Goal: Transaction & Acquisition: Purchase product/service

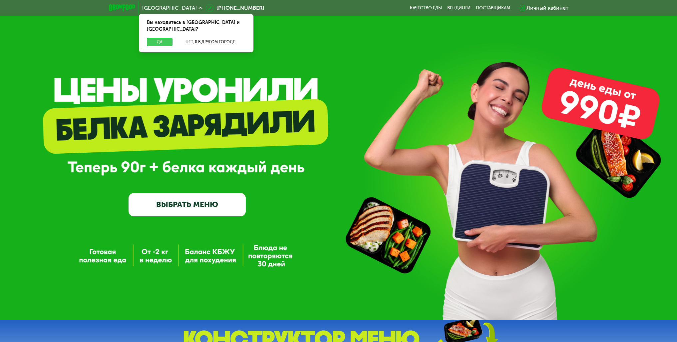
click at [154, 38] on button "Да" at bounding box center [160, 42] width 26 height 8
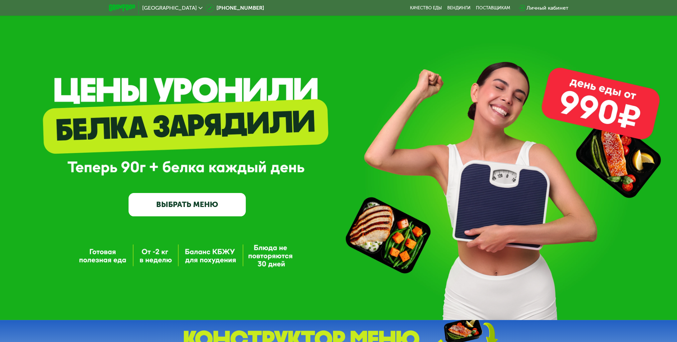
click at [200, 198] on link "ВЫБРАТЬ МЕНЮ" at bounding box center [187, 205] width 117 height 24
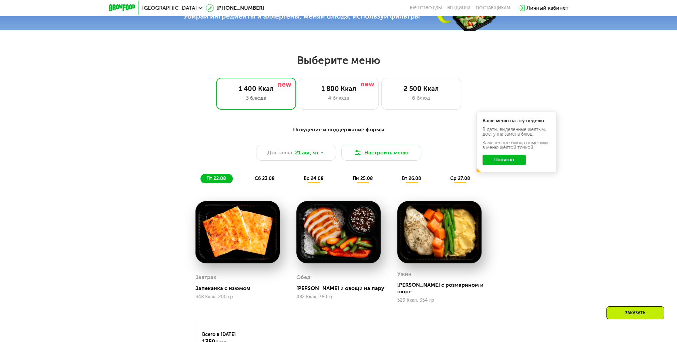
scroll to position [380, 0]
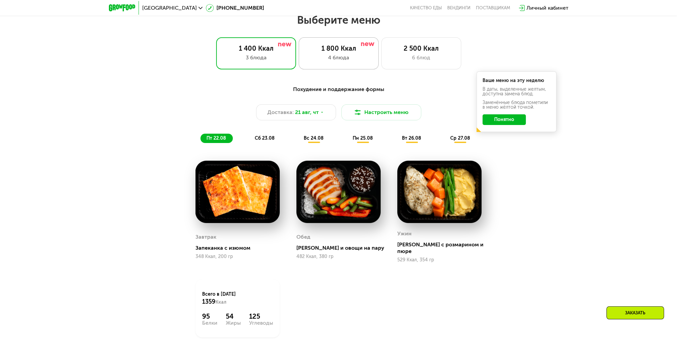
click at [361, 62] on div "4 блюда" at bounding box center [339, 58] width 66 height 8
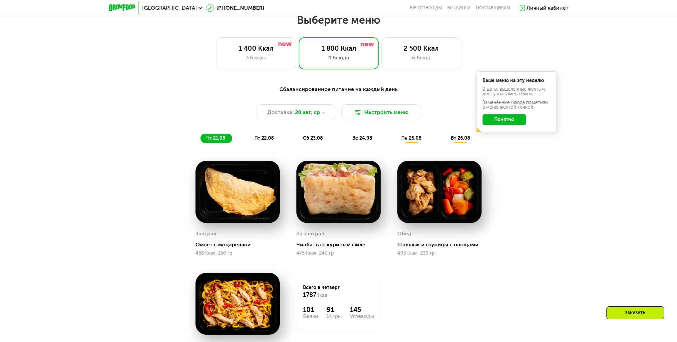
click at [512, 120] on button "Понятно" at bounding box center [504, 119] width 43 height 11
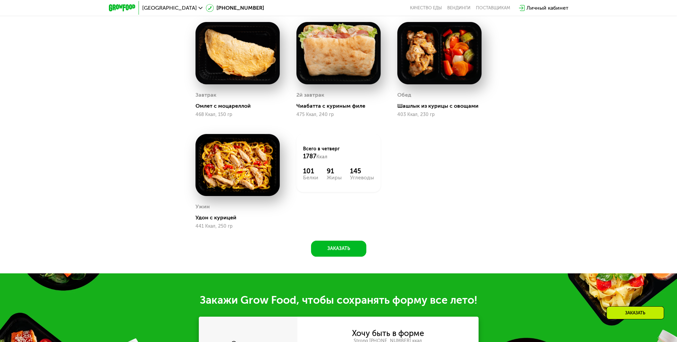
scroll to position [547, 0]
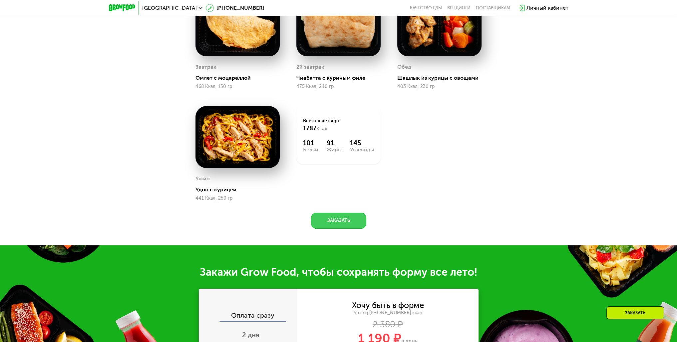
click at [358, 219] on button "Заказать" at bounding box center [338, 221] width 55 height 16
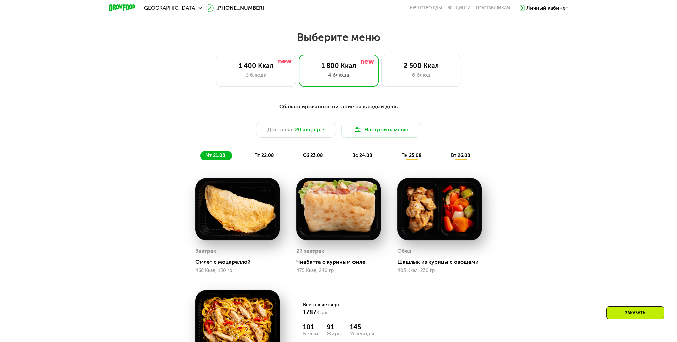
scroll to position [261, 0]
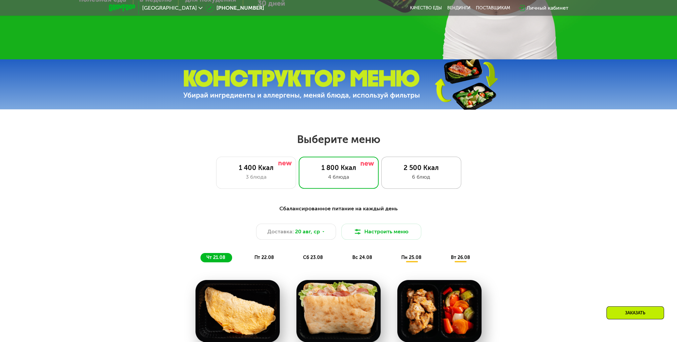
click at [428, 174] on div "2 500 Ккал 6 блюд" at bounding box center [422, 173] width 80 height 32
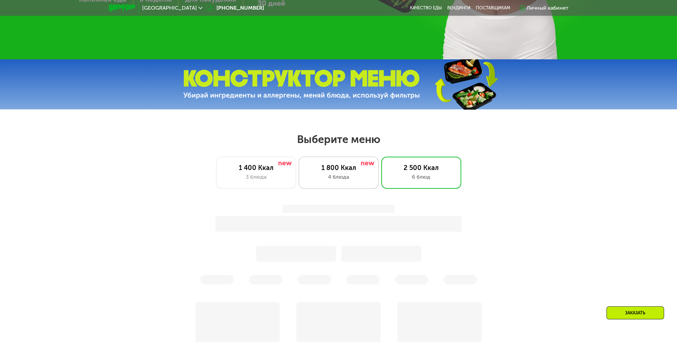
click at [308, 180] on div "4 блюда" at bounding box center [339, 177] width 66 height 8
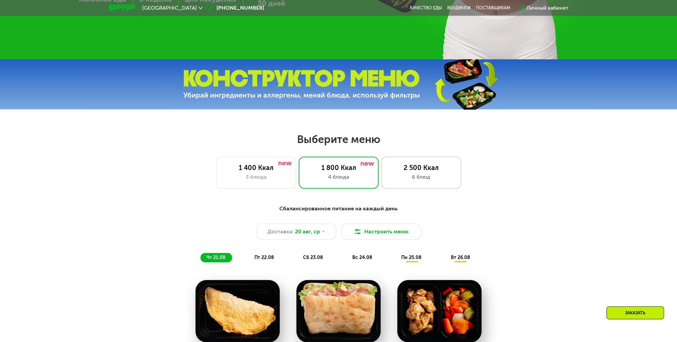
click at [418, 180] on div "6 блюд" at bounding box center [422, 177] width 66 height 8
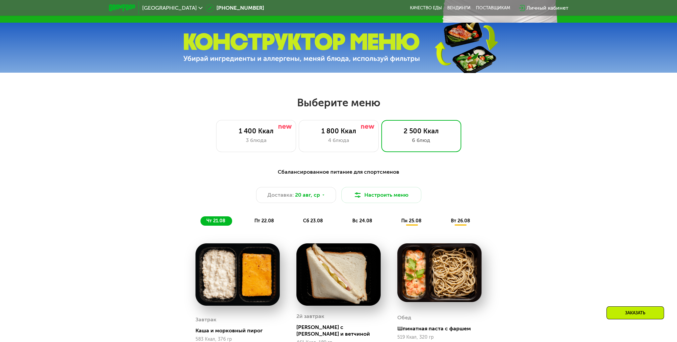
scroll to position [300, 0]
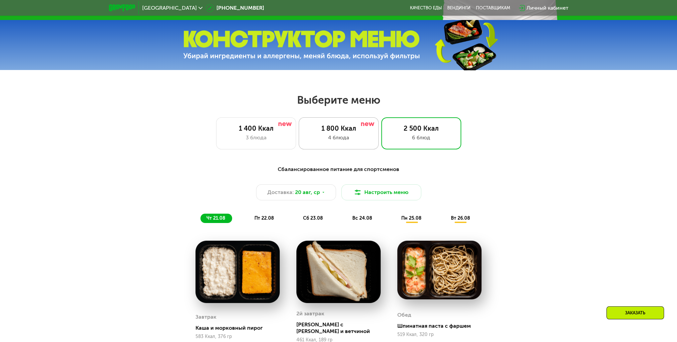
click at [327, 139] on div "4 блюда" at bounding box center [339, 138] width 66 height 8
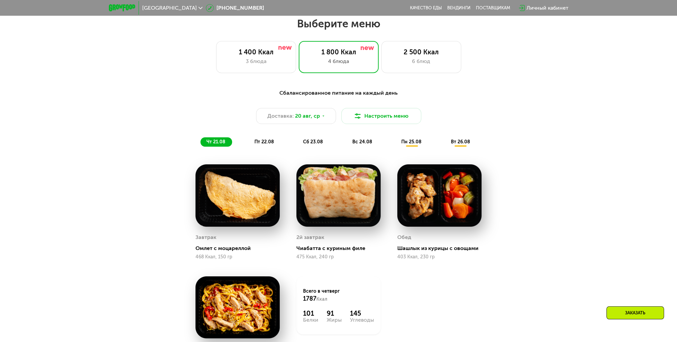
scroll to position [467, 0]
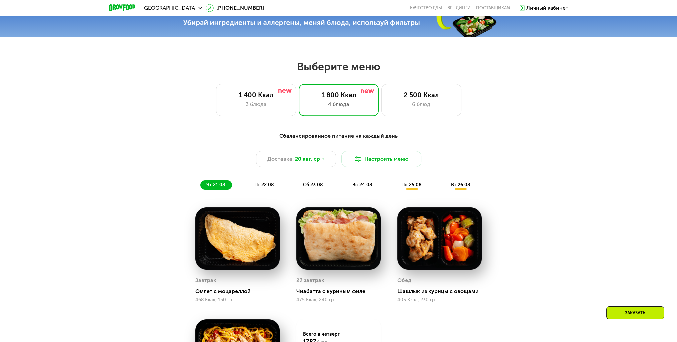
click at [259, 185] on span "пт 22.08" at bounding box center [265, 185] width 20 height 6
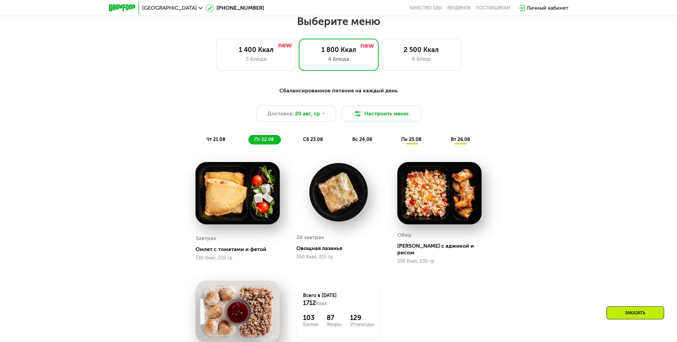
scroll to position [400, 0]
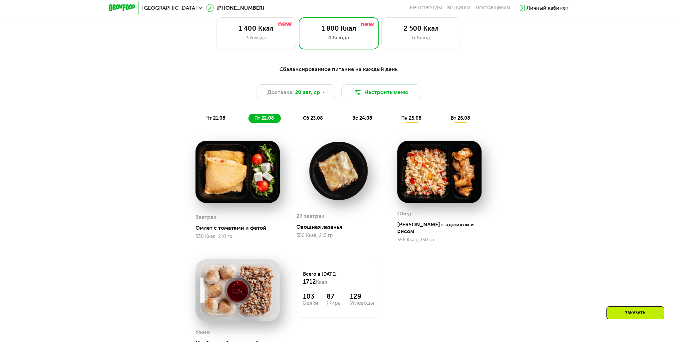
click at [327, 191] on img at bounding box center [339, 171] width 84 height 60
click at [317, 120] on span "сб 23.08" at bounding box center [313, 118] width 20 height 6
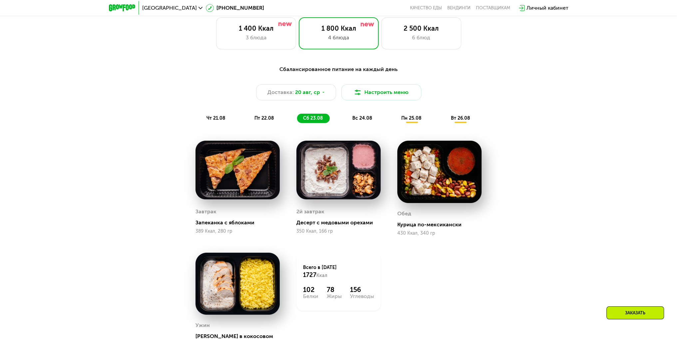
click at [396, 121] on div "вс 24.08" at bounding box center [412, 118] width 33 height 9
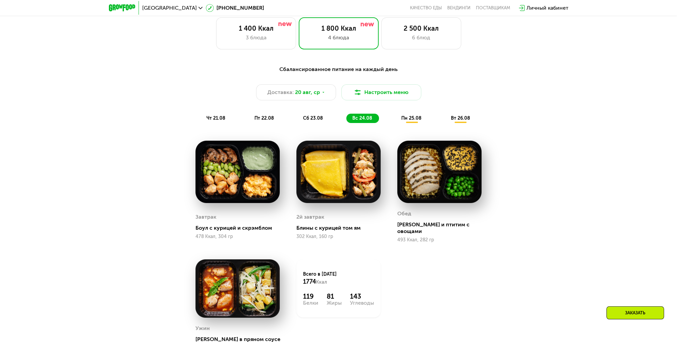
click at [409, 119] on span "пн 25.08" at bounding box center [412, 118] width 20 height 6
